Goal: Task Accomplishment & Management: Use online tool/utility

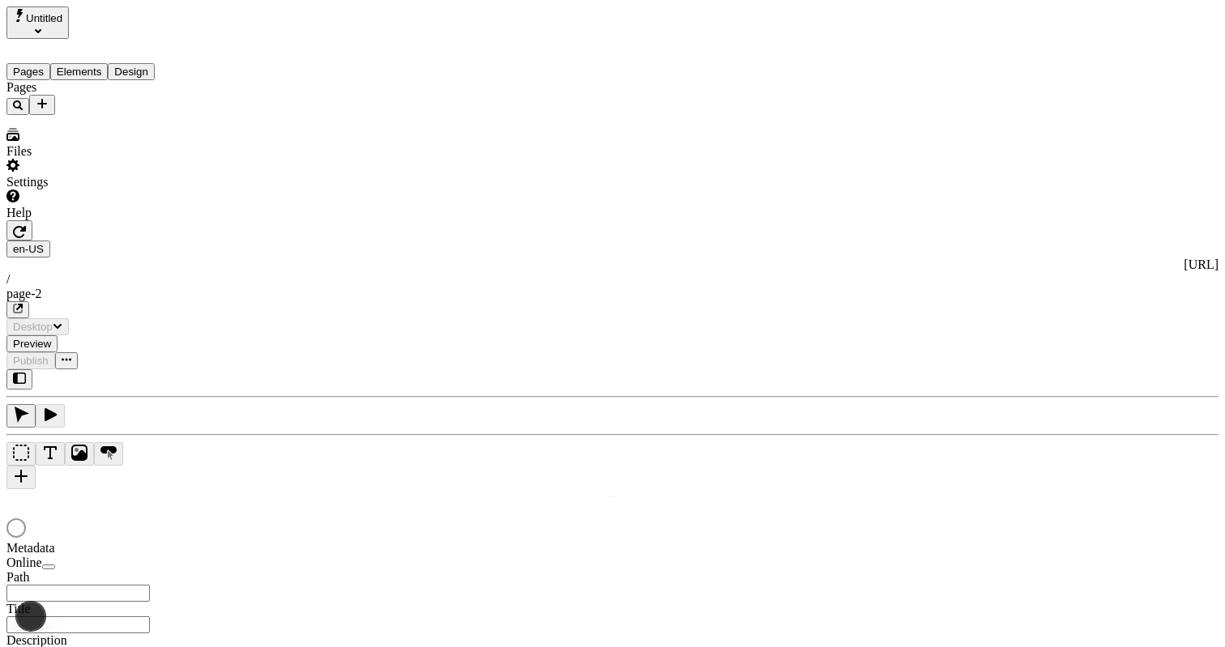
type input "/page-2"
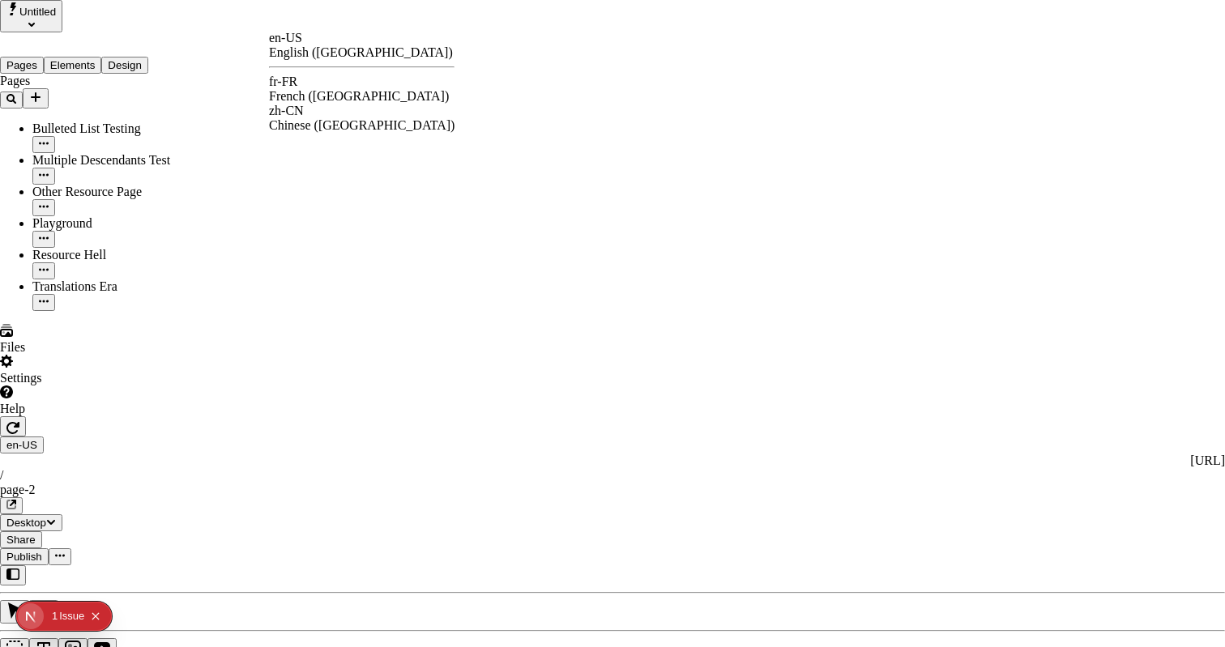
click at [333, 89] on div "French ([GEOGRAPHIC_DATA])" at bounding box center [362, 96] width 186 height 15
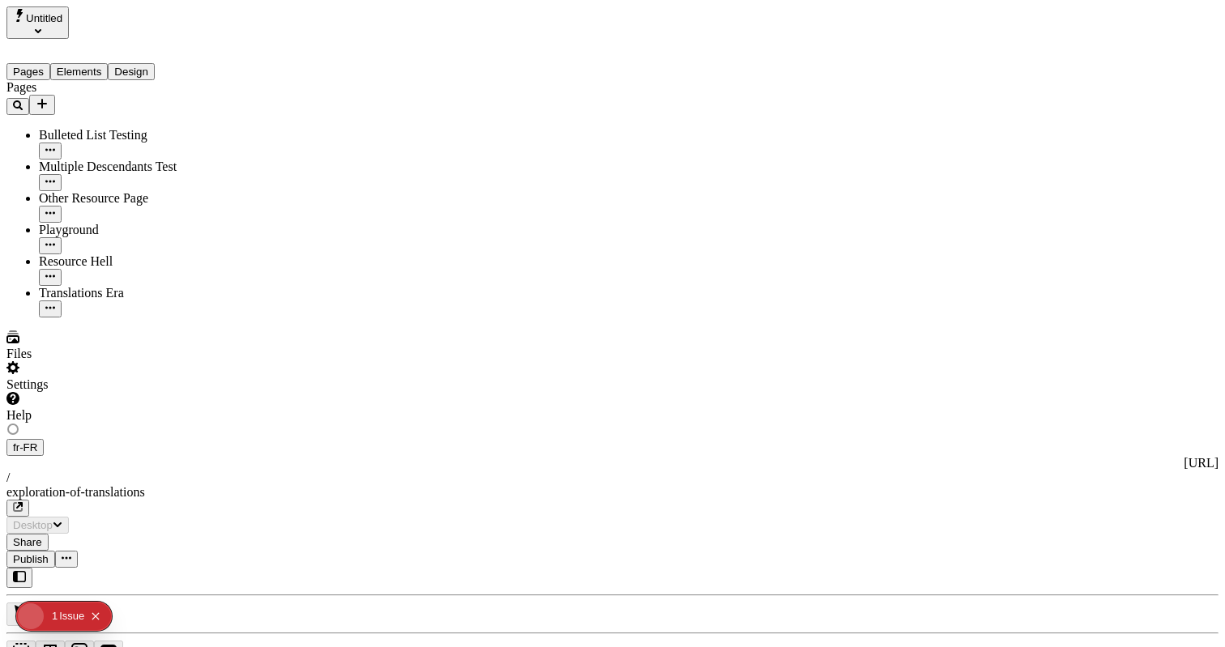
type input "The Great Translation Adventure"
type input "/exploration-of-translations"
click at [49, 557] on span "Publish" at bounding box center [31, 563] width 36 height 12
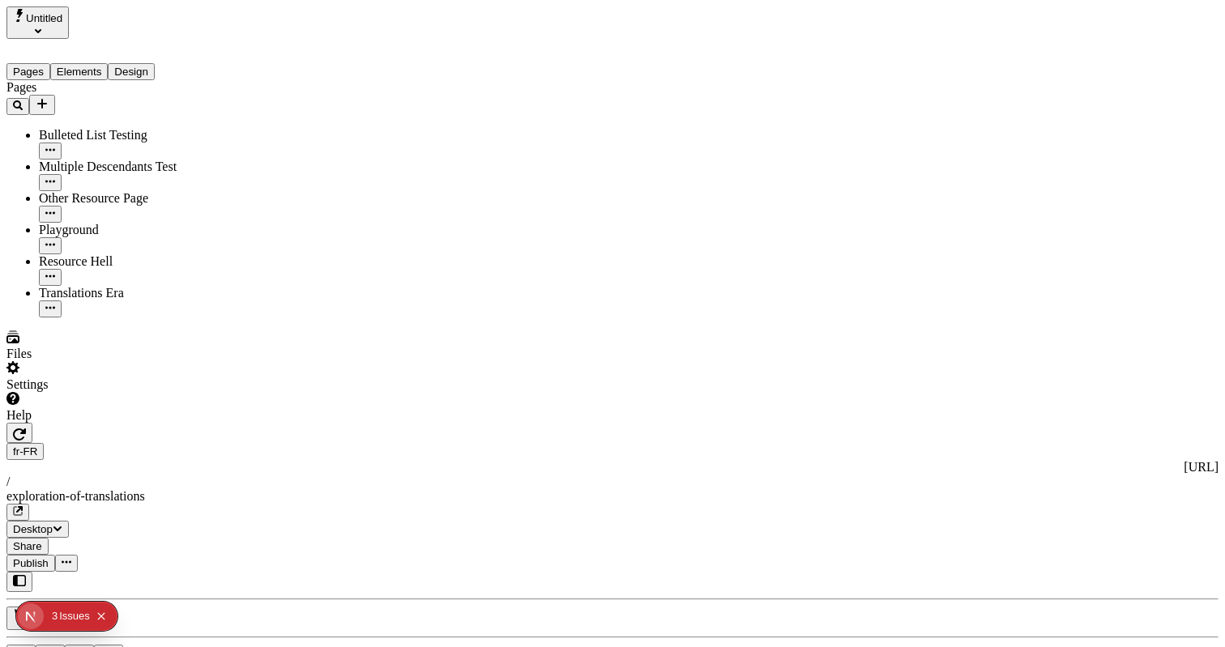
scroll to position [0, 24]
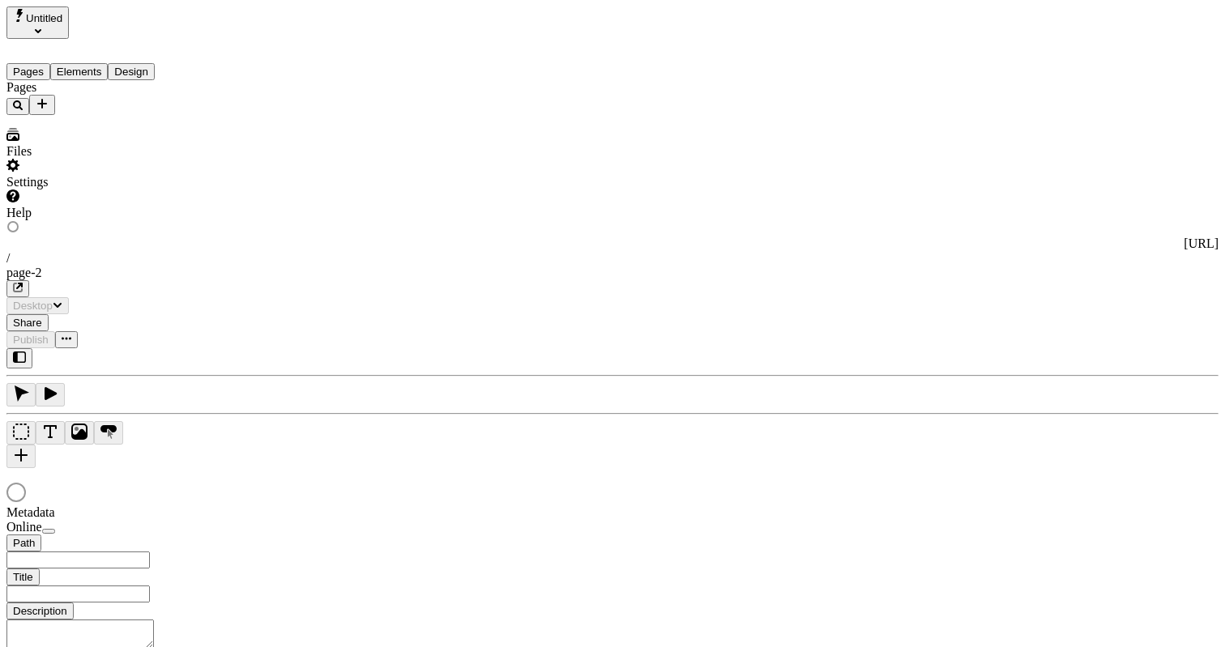
type input "/exploration-of-translations"
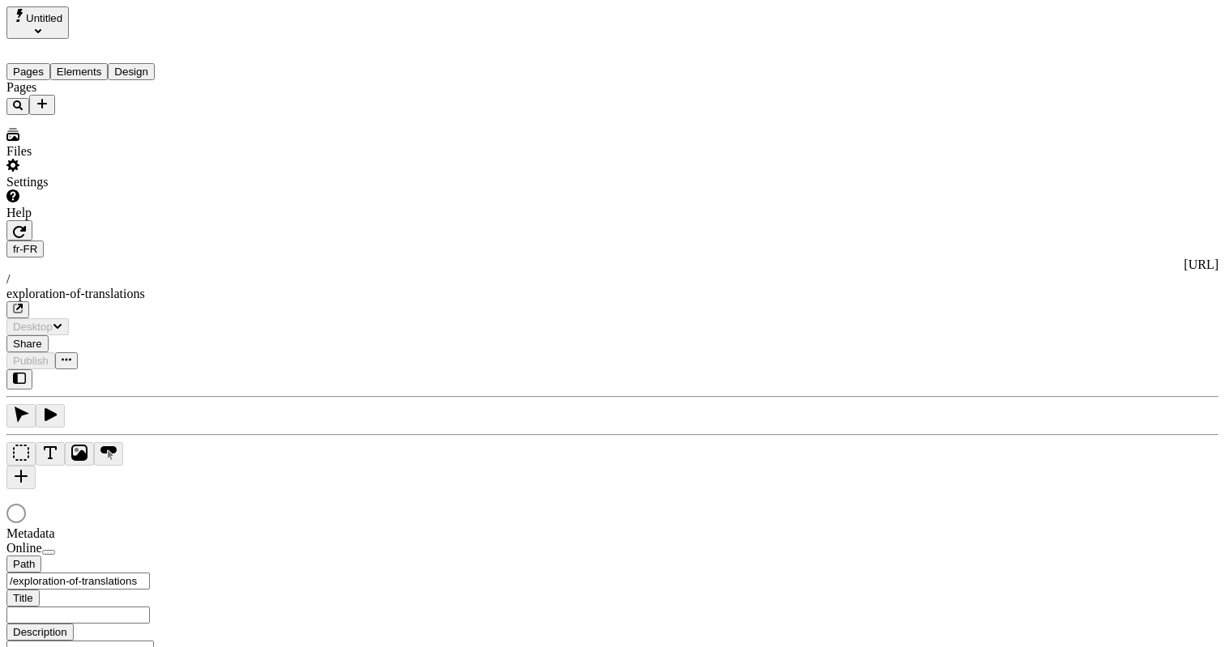
type input "The Great Translation Adventure"
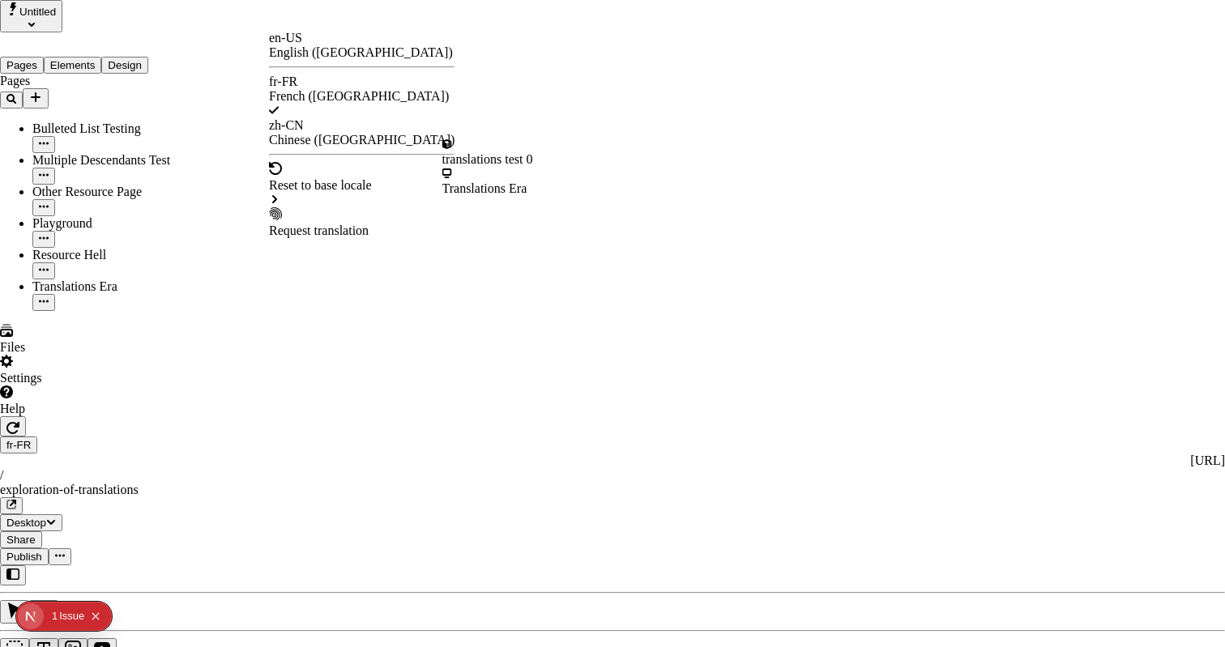
click at [331, 178] on div "Reset to base locale" at bounding box center [362, 185] width 186 height 15
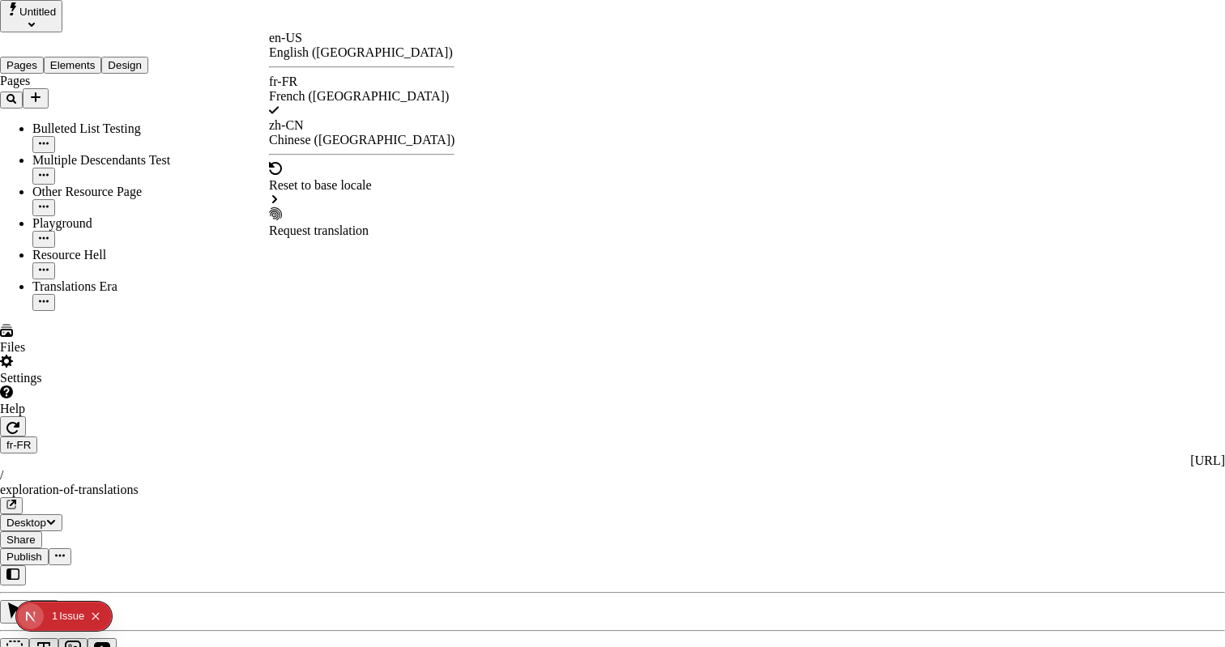
drag, startPoint x: 143, startPoint y: 529, endPoint x: 105, endPoint y: 599, distance: 79.4
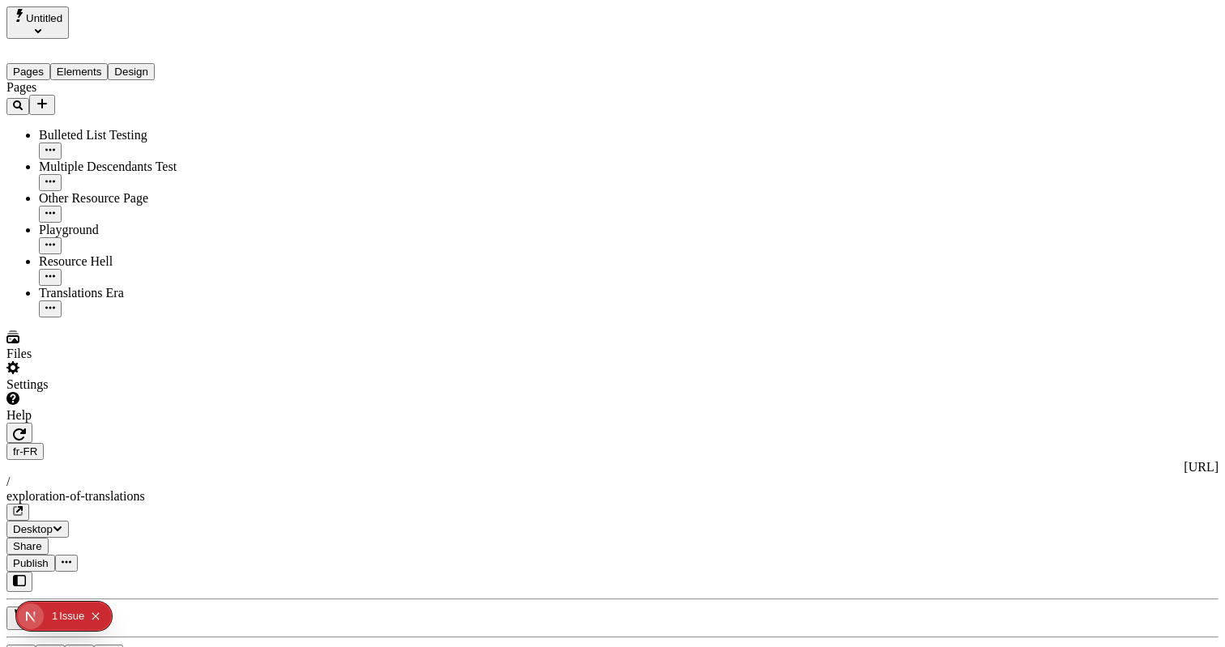
click at [63, 614] on div "Issue" at bounding box center [71, 616] width 25 height 29
click at [156, 392] on div "Settings" at bounding box center [103, 376] width 194 height 31
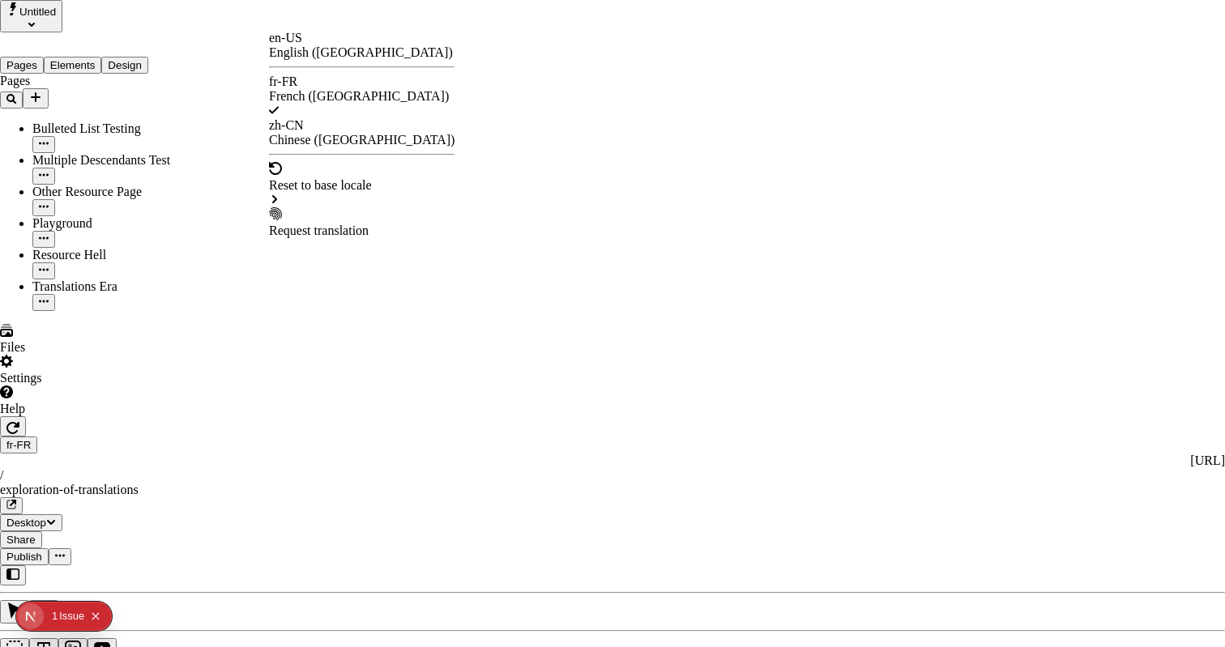
click at [354, 51] on div "English ([GEOGRAPHIC_DATA])" at bounding box center [362, 52] width 186 height 15
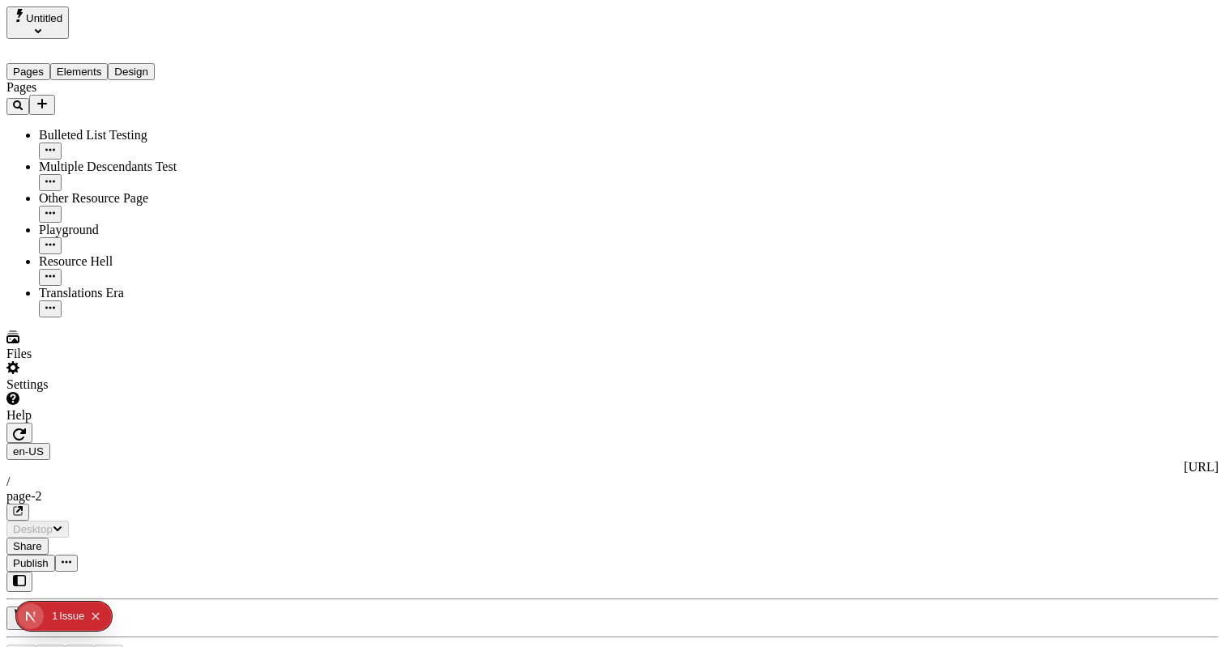
click at [177, 318] on div "Pages Bulleted List Testing Multiple Descendants Test Other Resource Page Playg…" at bounding box center [103, 198] width 194 height 237
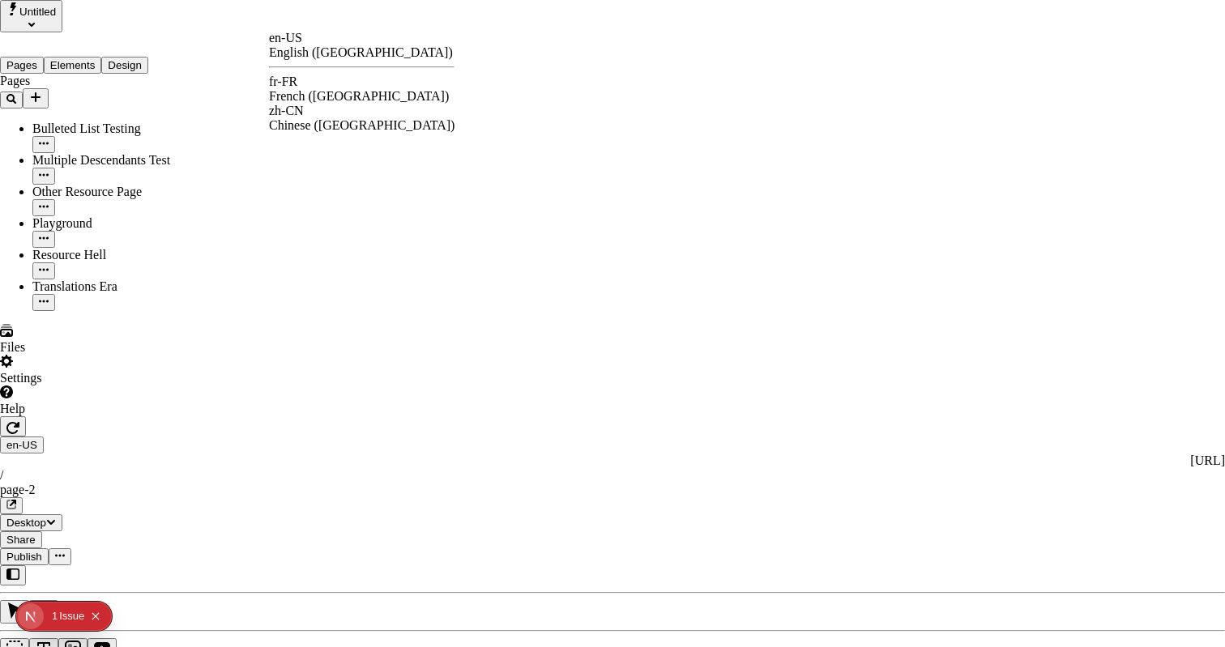
click at [338, 89] on div "French ([GEOGRAPHIC_DATA])" at bounding box center [362, 96] width 186 height 15
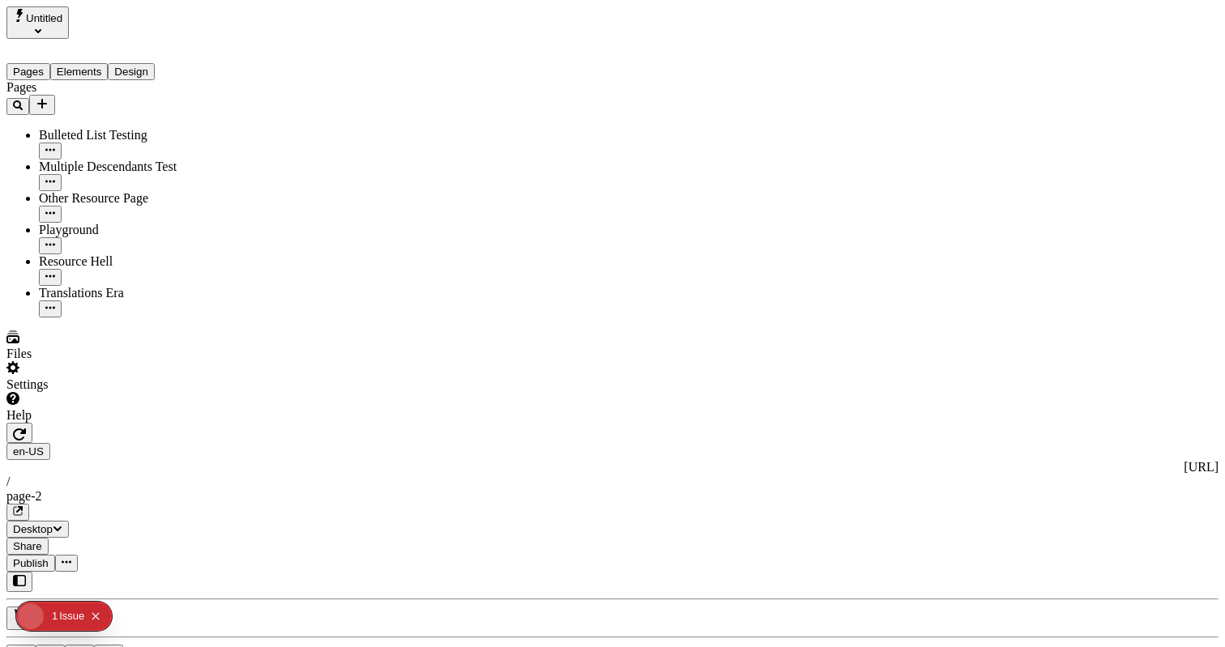
type input "/exploration-of-translations"
type input "The Great Translation Adventure"
click at [191, 423] on div at bounding box center [103, 423] width 194 height 0
click at [206, 572] on div "J" at bounding box center [612, 639] width 1212 height 134
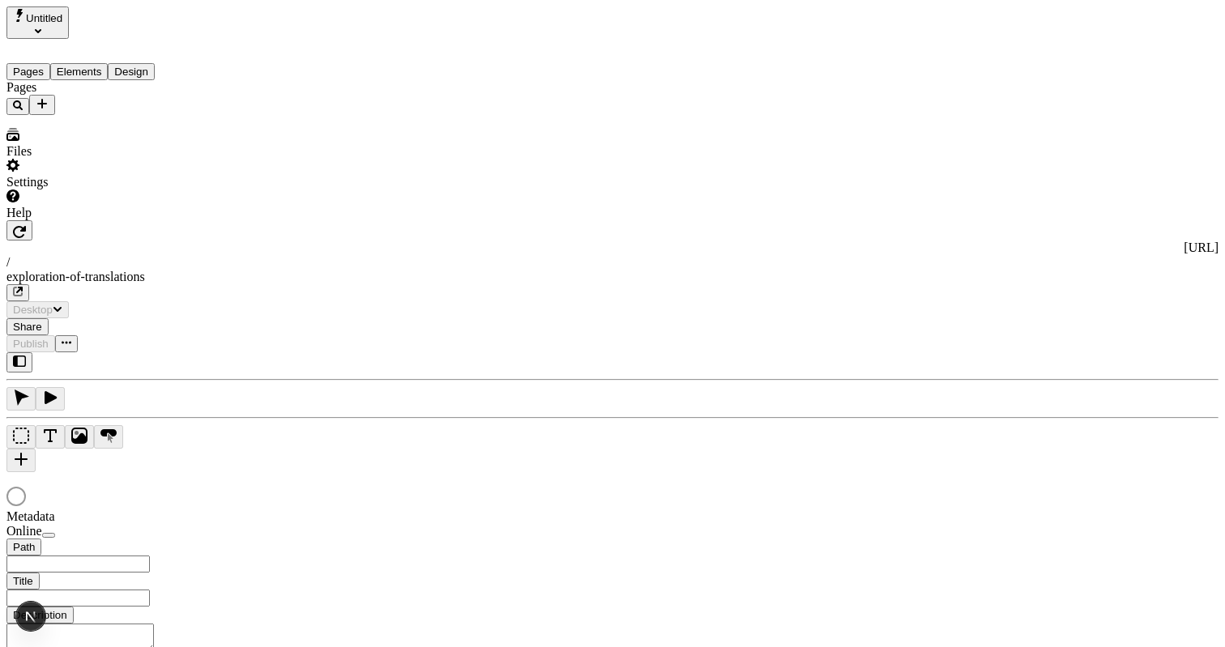
type input "/exploration-of-translations"
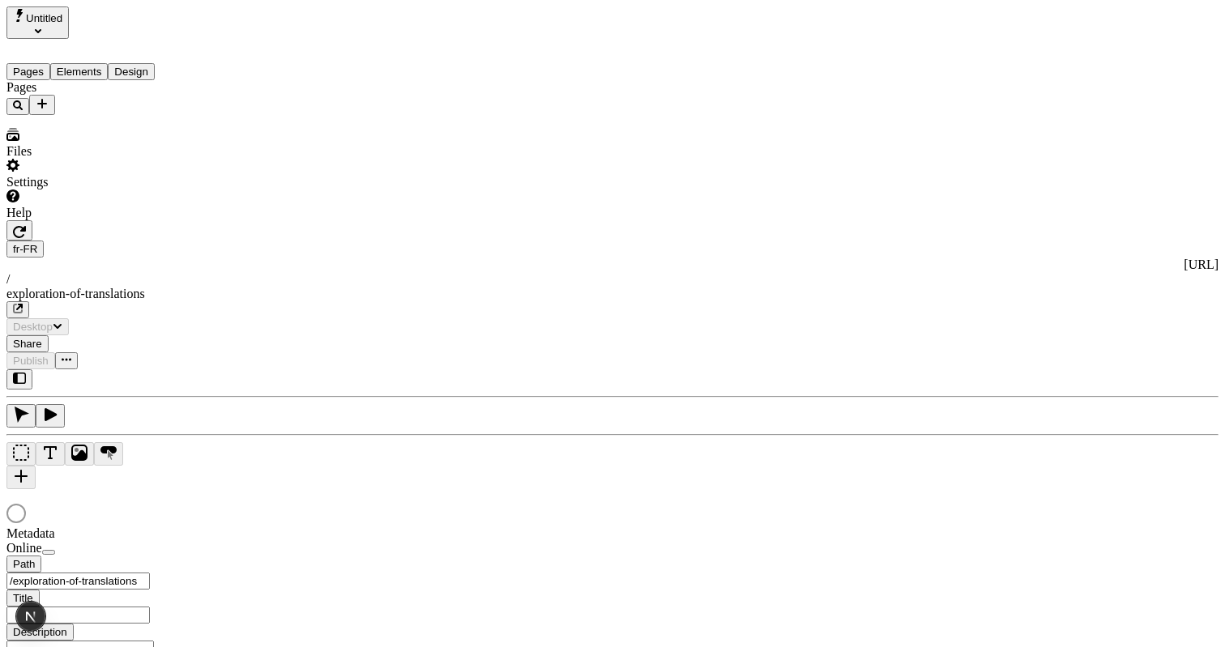
type input "The Great Translation Adventure"
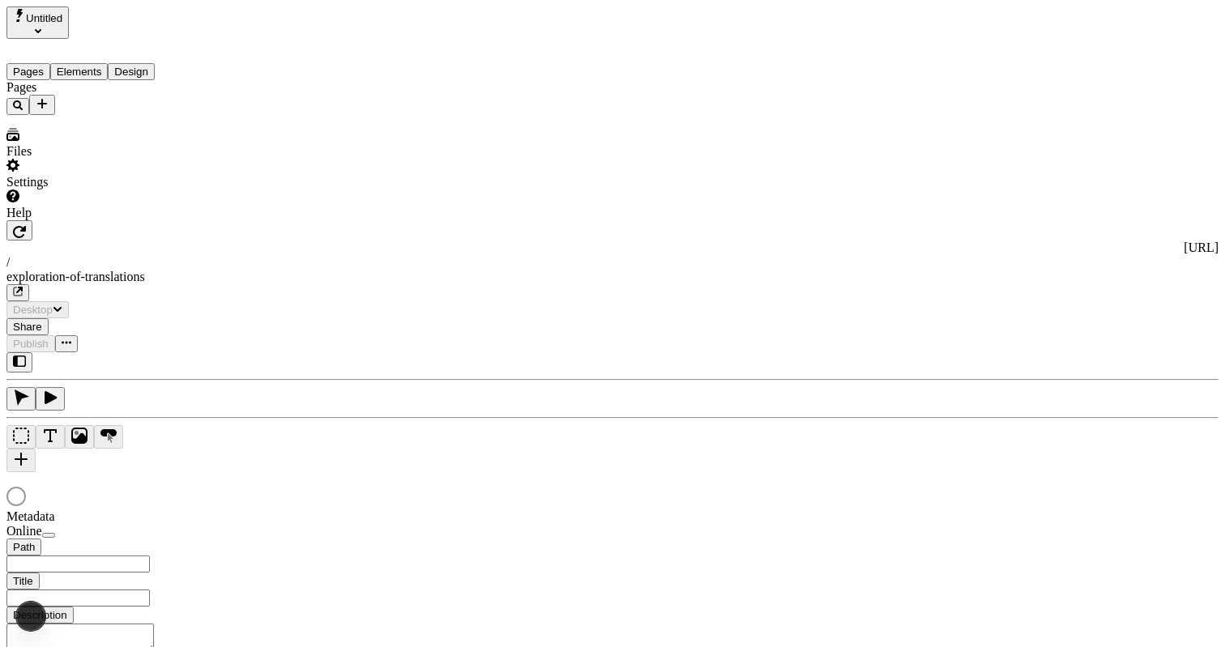
type input "/exploration-of-translations"
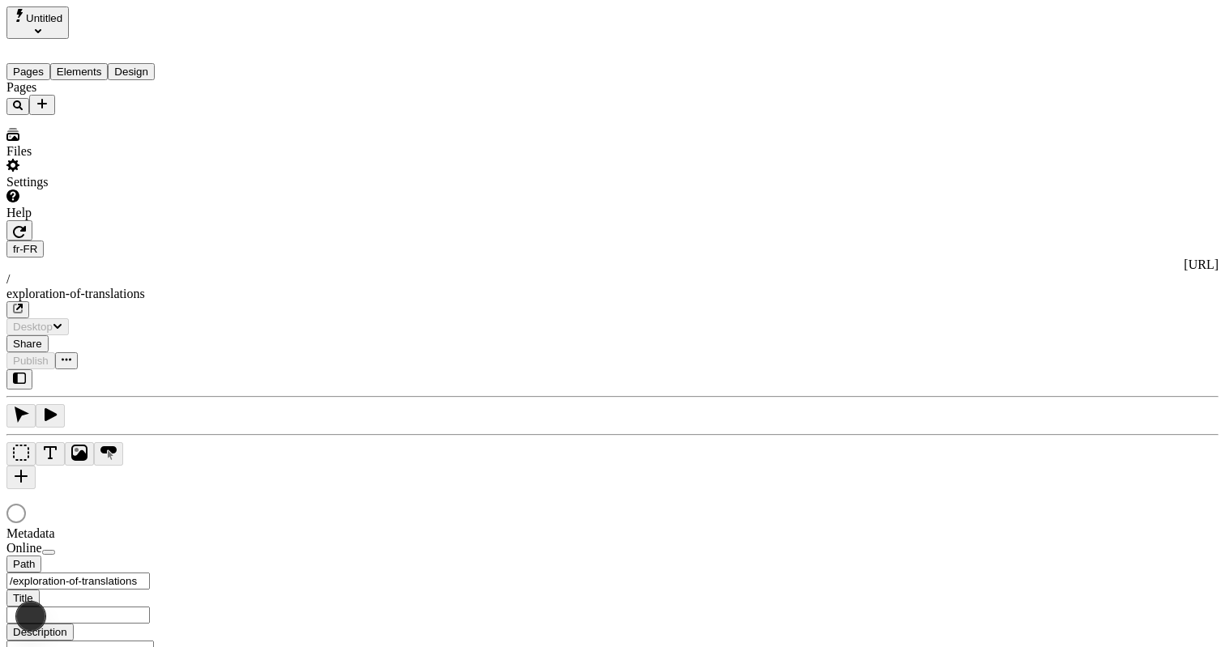
type input "The Great Translation Adventure"
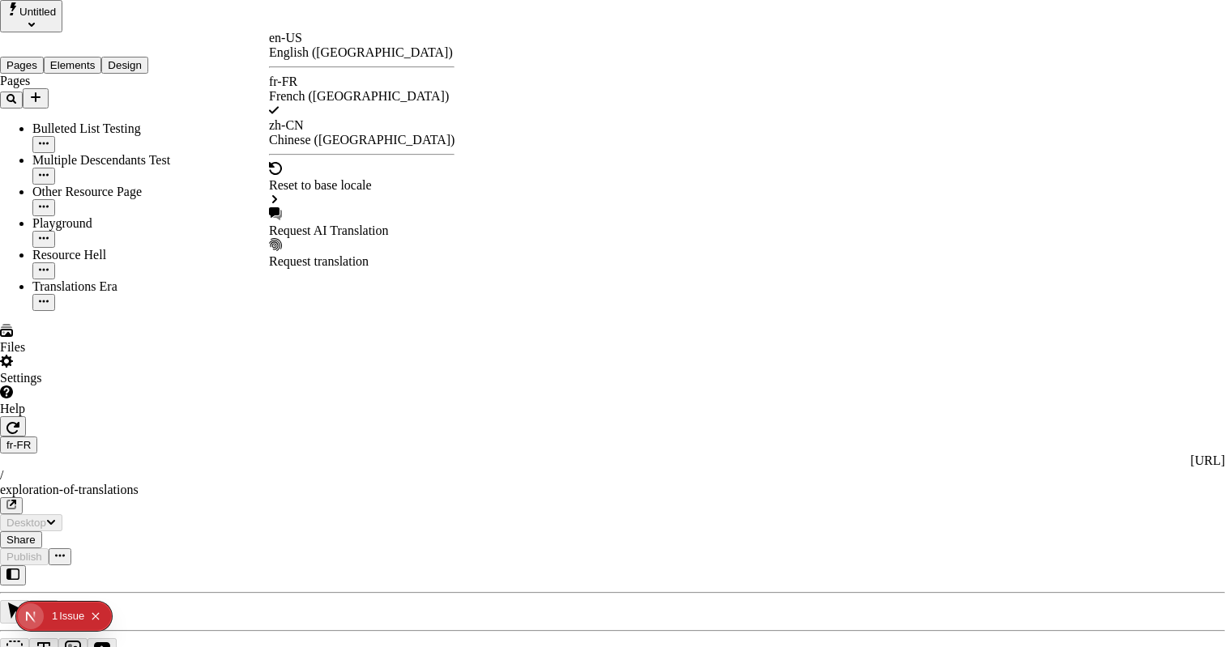
click at [275, 22] on html "Untitled Pages Elements Design Pages Bulleted List Testing Multiple Descendants…" at bounding box center [612, 625] width 1225 height 1250
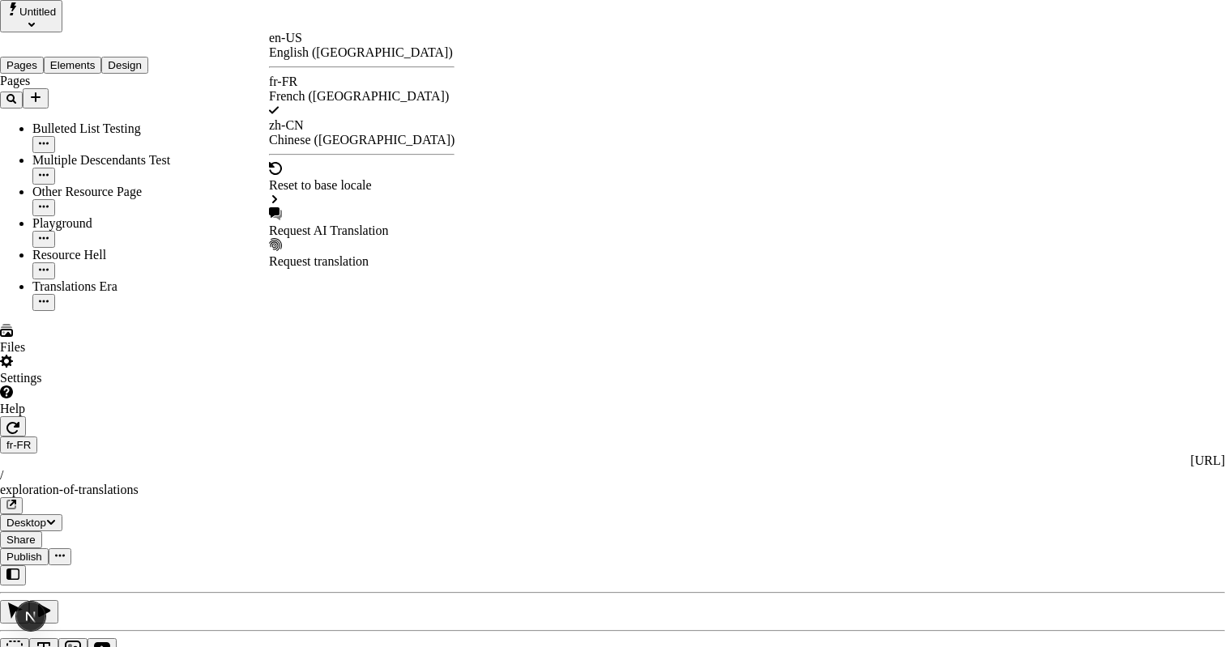
click at [357, 207] on div "Request AI Translation" at bounding box center [362, 222] width 186 height 31
drag, startPoint x: 578, startPoint y: 243, endPoint x: 649, endPoint y: 402, distance: 174.0
drag, startPoint x: 625, startPoint y: 192, endPoint x: 624, endPoint y: 133, distance: 59.2
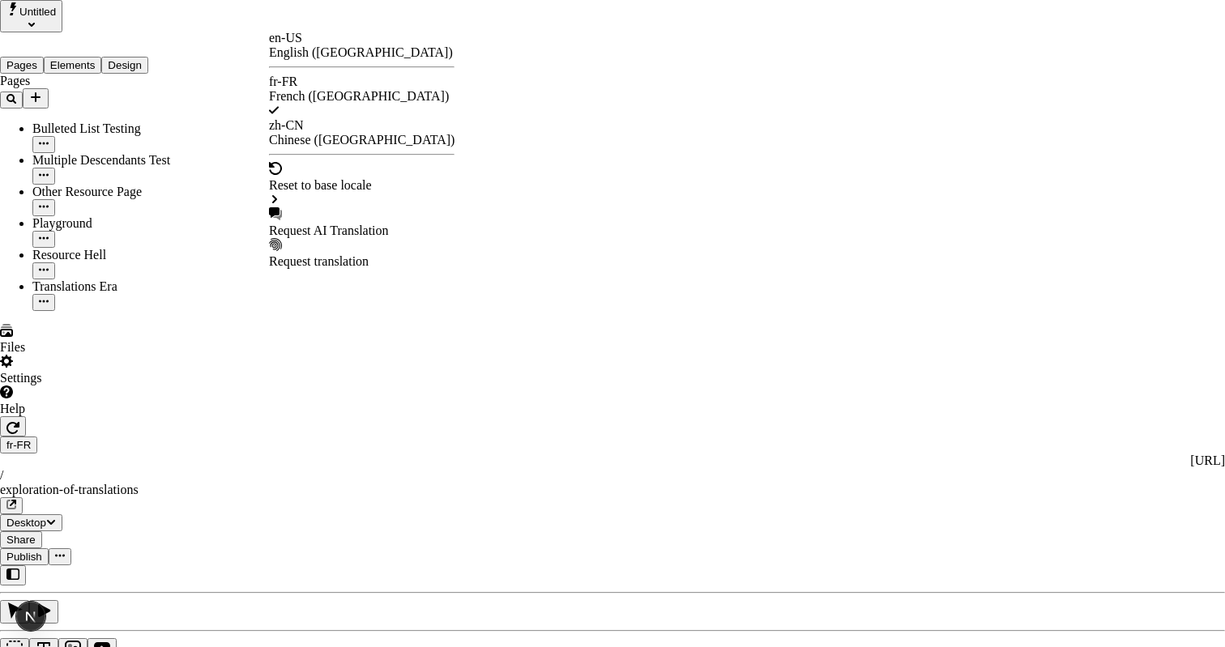
drag, startPoint x: 586, startPoint y: 70, endPoint x: 461, endPoint y: 70, distance: 124.8
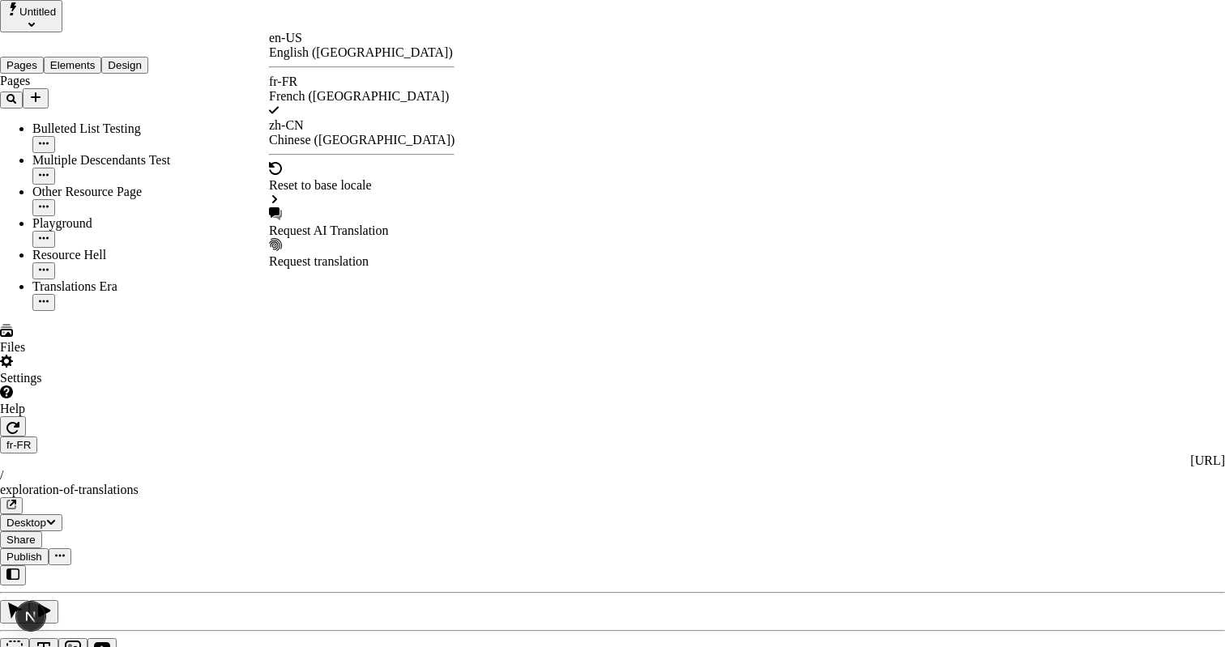
drag, startPoint x: 436, startPoint y: 70, endPoint x: 604, endPoint y: 77, distance: 167.8
drag, startPoint x: 524, startPoint y: 81, endPoint x: 454, endPoint y: 80, distance: 69.7
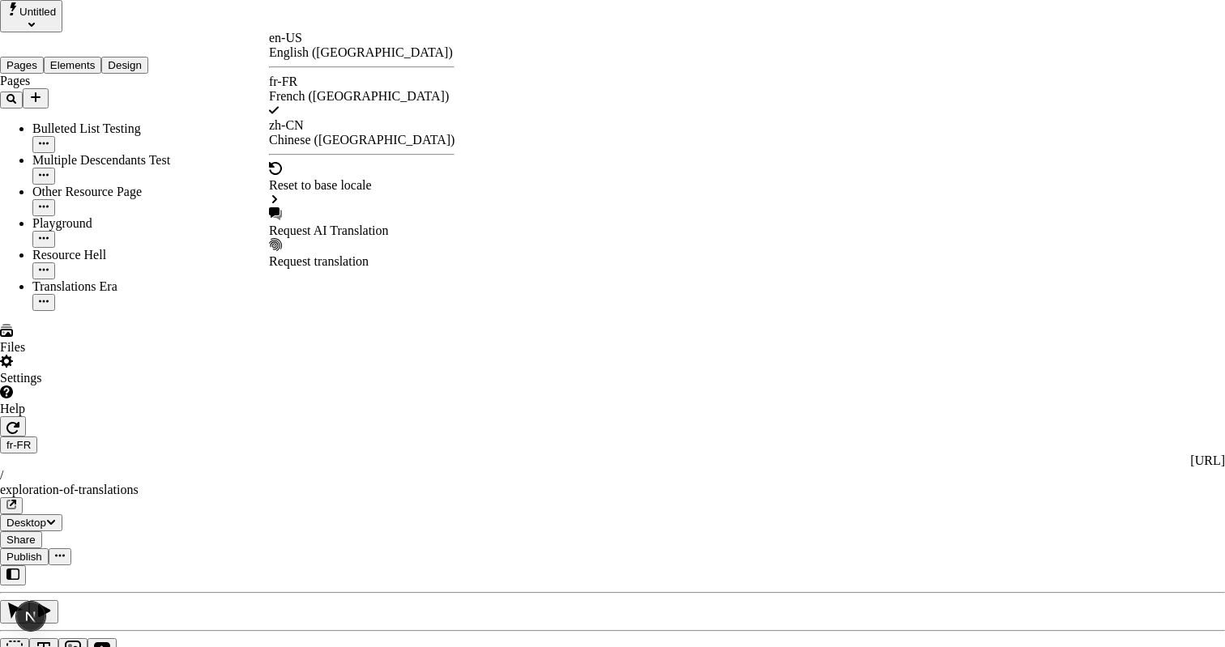
drag, startPoint x: 580, startPoint y: 63, endPoint x: 432, endPoint y: 71, distance: 148.5
drag, startPoint x: 425, startPoint y: 67, endPoint x: 591, endPoint y: 73, distance: 165.4
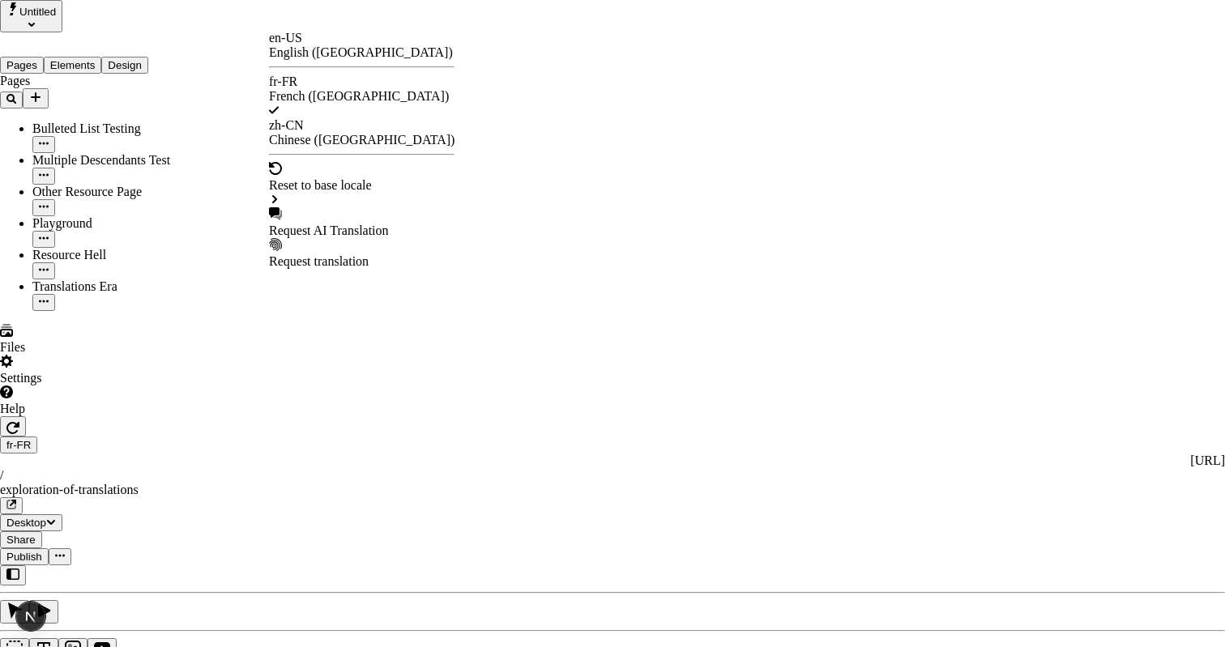
drag, startPoint x: 663, startPoint y: 173, endPoint x: 772, endPoint y: 186, distance: 110.0
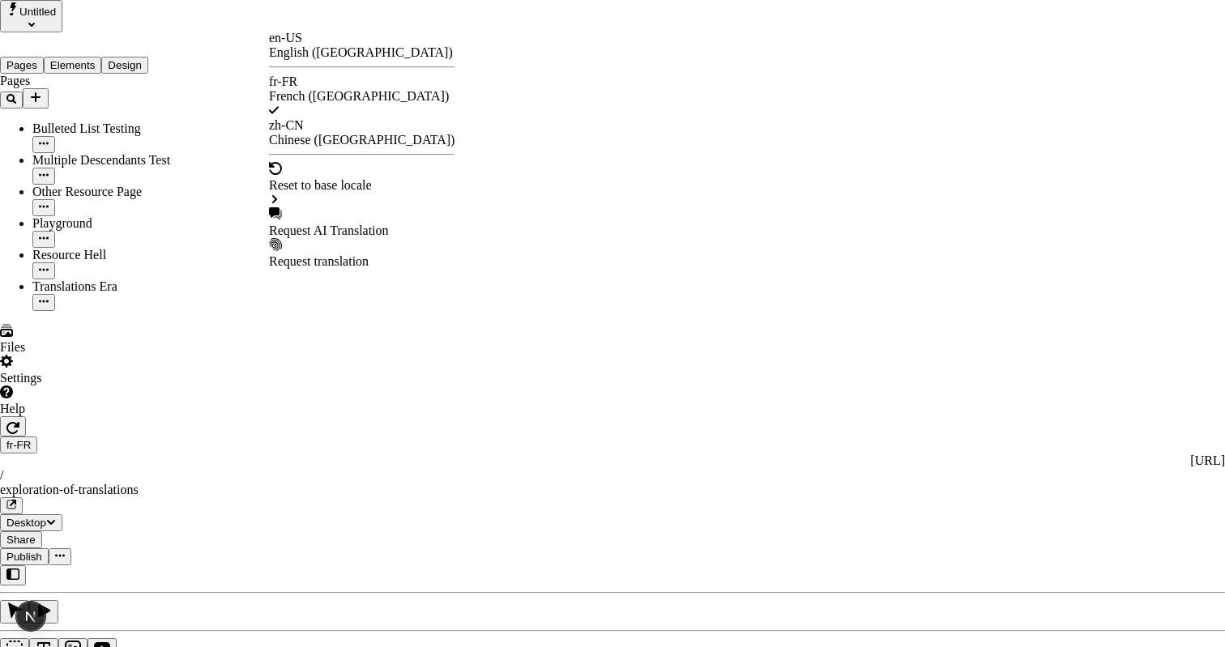
drag, startPoint x: 546, startPoint y: 163, endPoint x: 527, endPoint y: 151, distance: 22.5
